Goal: Task Accomplishment & Management: Use online tool/utility

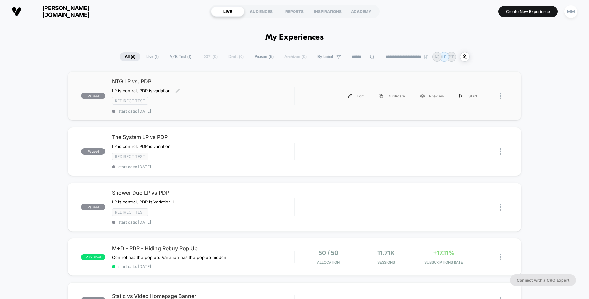
drag, startPoint x: 241, startPoint y: 103, endPoint x: 210, endPoint y: 93, distance: 32.8
click at [210, 93] on div "NTG LP vs. PDP LP is control, PDP is variation Click to edit experience details…" at bounding box center [203, 95] width 182 height 35
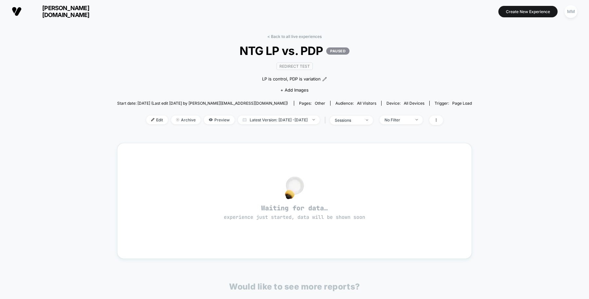
drag, startPoint x: 285, startPoint y: 37, endPoint x: 264, endPoint y: 11, distance: 32.8
click at [264, 11] on section at bounding box center [294, 11] width 187 height 16
drag, startPoint x: 307, startPoint y: 4, endPoint x: 391, endPoint y: 71, distance: 107.6
click at [391, 71] on div "< Back to all live experiences NTG LP vs. PDP PAUSED Redirect Test LP is contro…" at bounding box center [294, 83] width 355 height 99
click at [151, 124] on span "Edit" at bounding box center [157, 120] width 22 height 9
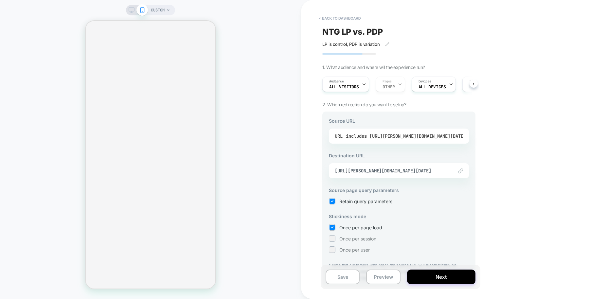
click at [402, 137] on div "includes https://arey.com/pages/not-today-grey" at bounding box center [406, 136] width 120 height 10
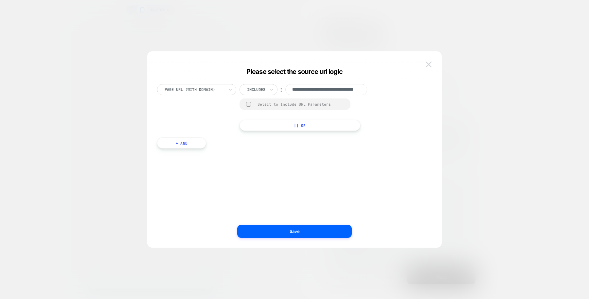
click at [430, 67] on button at bounding box center [429, 65] width 10 height 10
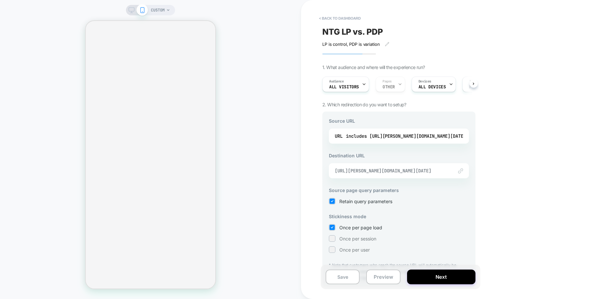
click at [400, 169] on span "https://arey.com/products/not-today-grey" at bounding box center [391, 171] width 112 height 6
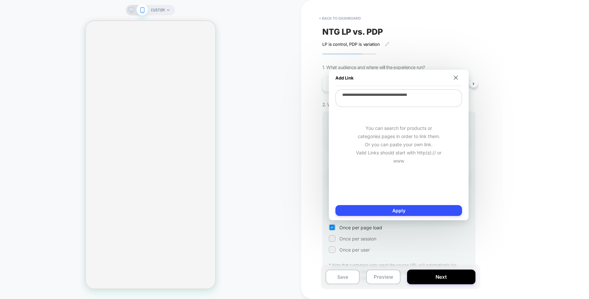
click at [440, 98] on textarea "**********" at bounding box center [398, 98] width 127 height 18
click at [550, 159] on div "< back to dashboard NTG LP vs. PDP LP is control, PDP is variation Click to edi…" at bounding box center [445, 149] width 288 height 299
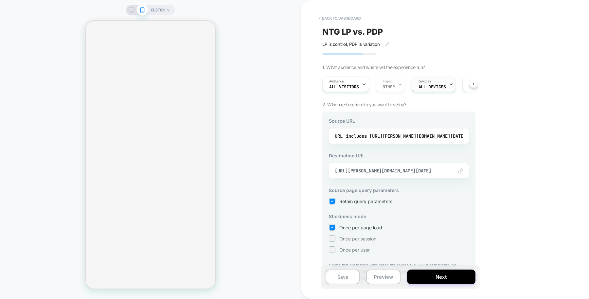
scroll to position [0, 43]
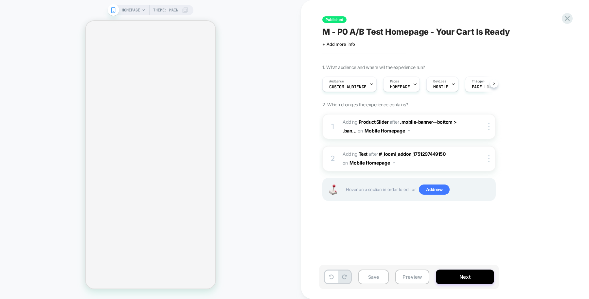
scroll to position [0, 1]
